Goal: Check status: Check status

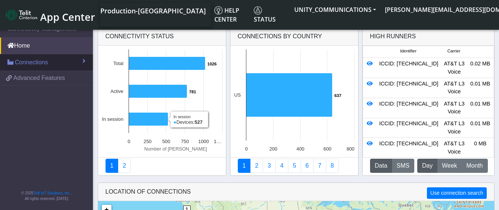
click at [46, 61] on span "Connections" at bounding box center [31, 62] width 33 height 9
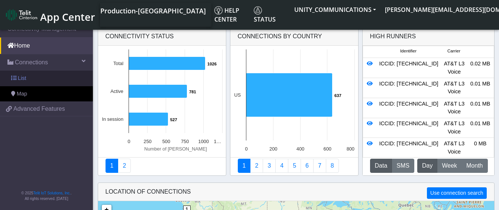
click at [46, 71] on link "List" at bounding box center [46, 79] width 93 height 16
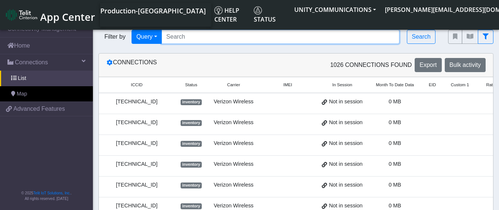
click at [185, 37] on input "Search..." at bounding box center [281, 37] width 238 height 14
paste input "89010304300108610684"
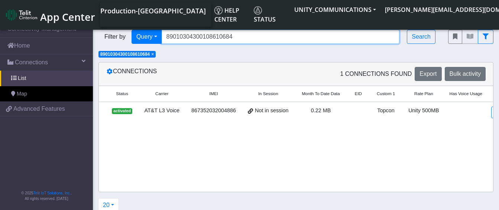
scroll to position [0, 86]
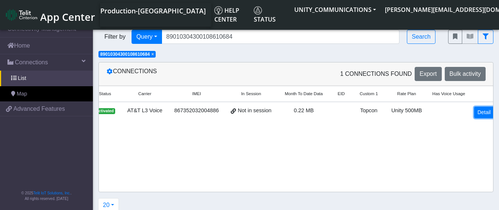
click at [479, 111] on link "Detail" at bounding box center [484, 113] width 20 height 12
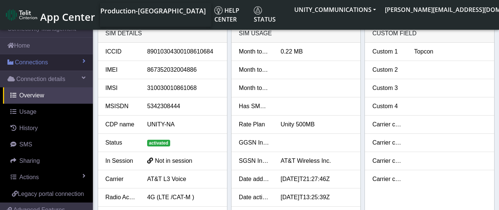
click at [34, 59] on span "Connections" at bounding box center [31, 62] width 33 height 9
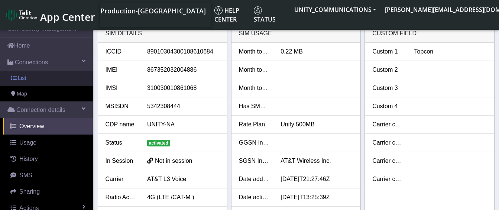
click at [34, 78] on link "List" at bounding box center [46, 79] width 93 height 16
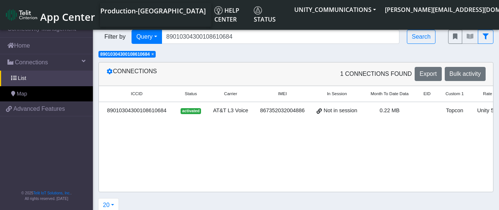
click at [154, 54] on span "×" at bounding box center [152, 54] width 3 height 5
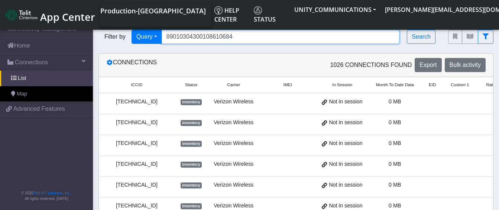
click at [239, 39] on input "89010304300108610684" at bounding box center [281, 37] width 238 height 14
type input "8"
click at [179, 38] on input "Search..." at bounding box center [281, 37] width 238 height 14
paste input "89011704278666752169"
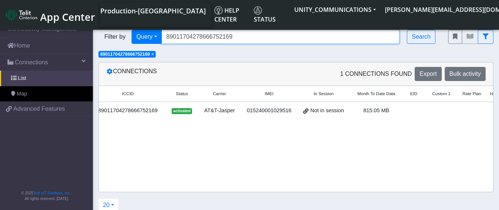
scroll to position [0, 66]
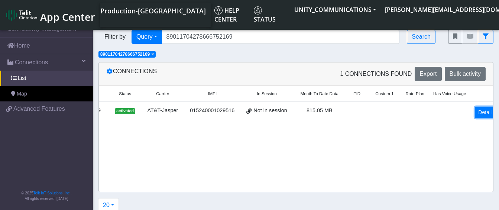
click at [482, 111] on link "Detail" at bounding box center [485, 113] width 20 height 12
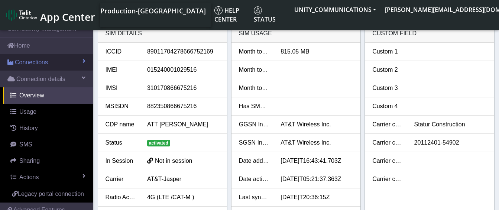
click at [30, 61] on span "Connections" at bounding box center [31, 62] width 33 height 9
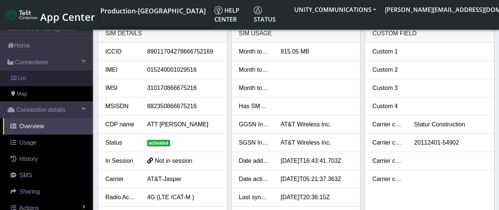
click at [33, 80] on link "List" at bounding box center [46, 79] width 93 height 16
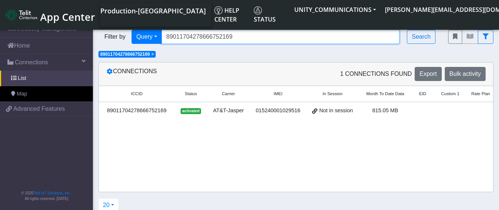
click at [234, 38] on input "89011704278666752169" at bounding box center [281, 37] width 238 height 14
type input "8"
paste input "89011704278666752177"
type input "89011704278666752177"
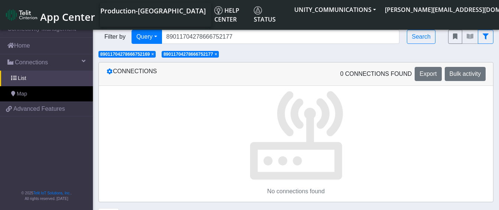
click at [154, 54] on span "×" at bounding box center [152, 54] width 3 height 5
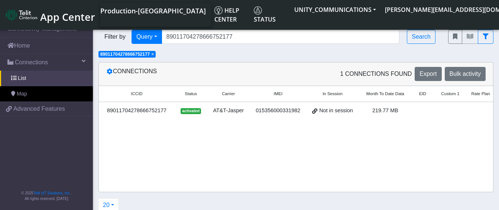
scroll to position [0, 66]
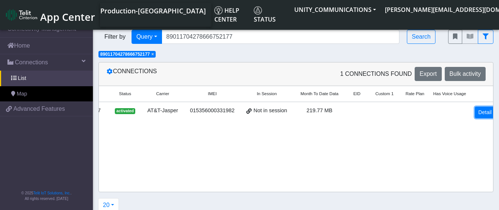
click at [480, 116] on link "Detail" at bounding box center [485, 113] width 20 height 12
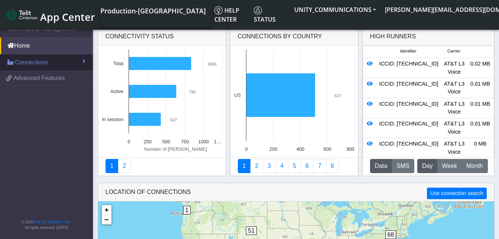
click at [46, 64] on span "Connections" at bounding box center [31, 62] width 33 height 9
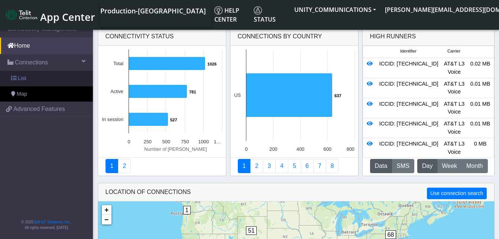
click at [42, 74] on link "List" at bounding box center [46, 79] width 93 height 16
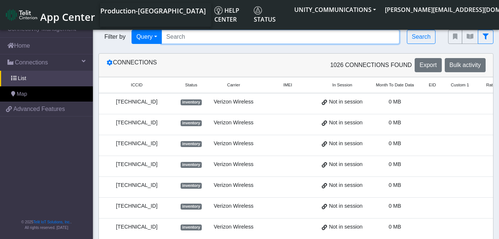
click at [173, 39] on input "Search..." at bounding box center [281, 37] width 238 height 14
paste input "89010304300108610684"
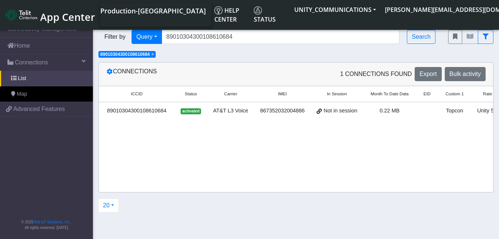
click at [154, 54] on span "×" at bounding box center [152, 54] width 3 height 5
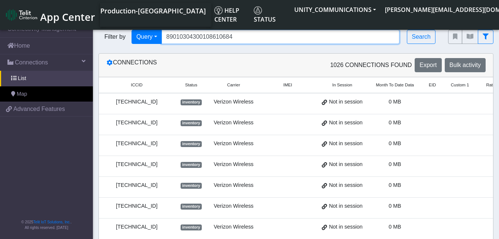
click at [237, 37] on input "89010304300108610684" at bounding box center [281, 37] width 238 height 14
type input "8"
click at [183, 35] on input "Search..." at bounding box center [281, 37] width 238 height 14
paste input "89011704278666752169"
type input "89011704278666752169"
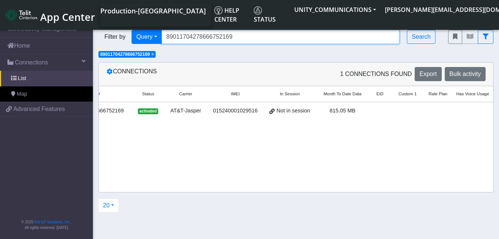
scroll to position [0, 66]
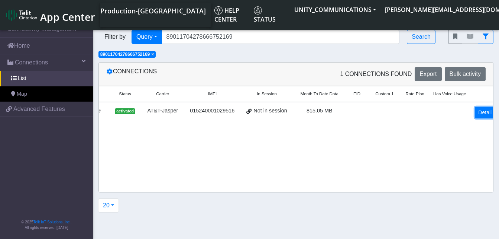
click at [480, 111] on link "Detail" at bounding box center [485, 113] width 20 height 12
